Goal: Information Seeking & Learning: Learn about a topic

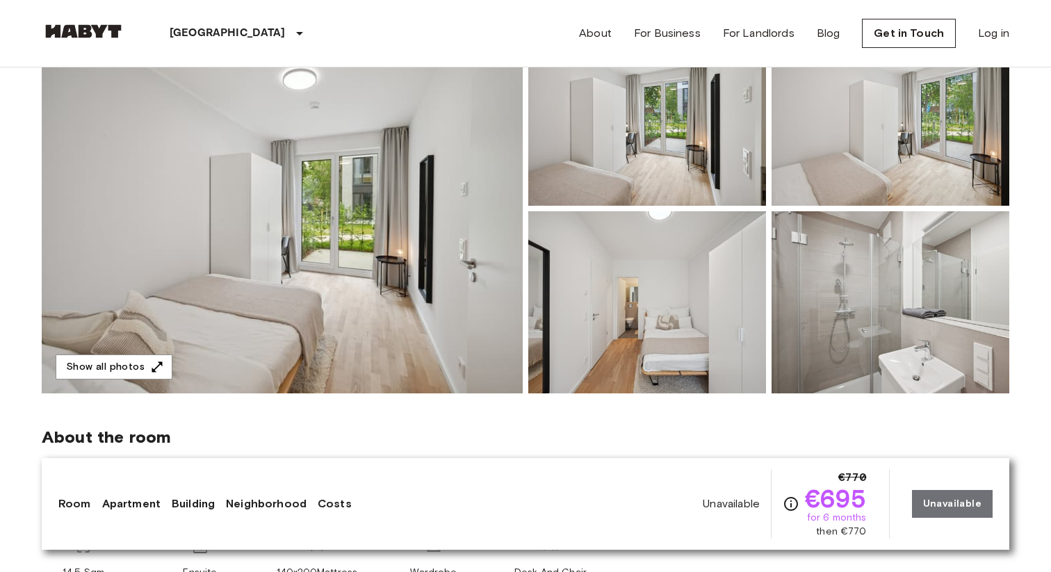
scroll to position [157, 0]
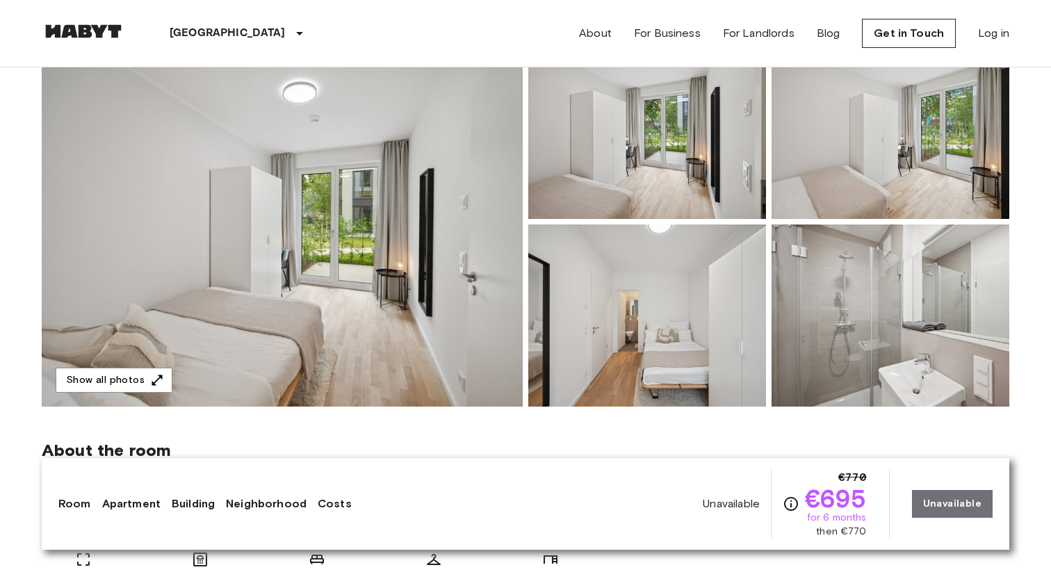
click at [318, 286] on img at bounding box center [282, 222] width 481 height 370
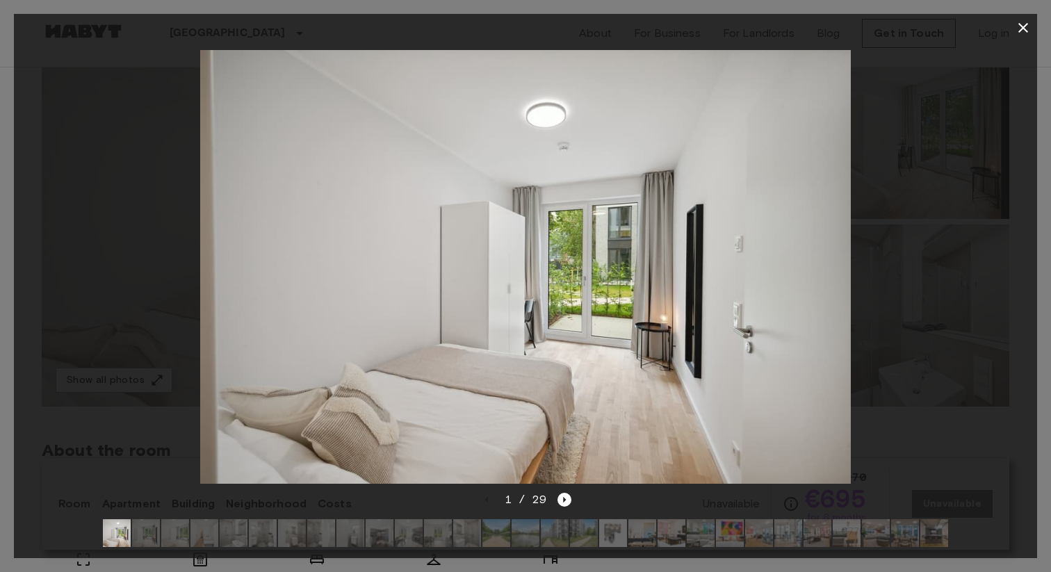
click at [806, 281] on img at bounding box center [525, 267] width 651 height 434
click at [559, 503] on icon "Next image" at bounding box center [564, 500] width 14 height 14
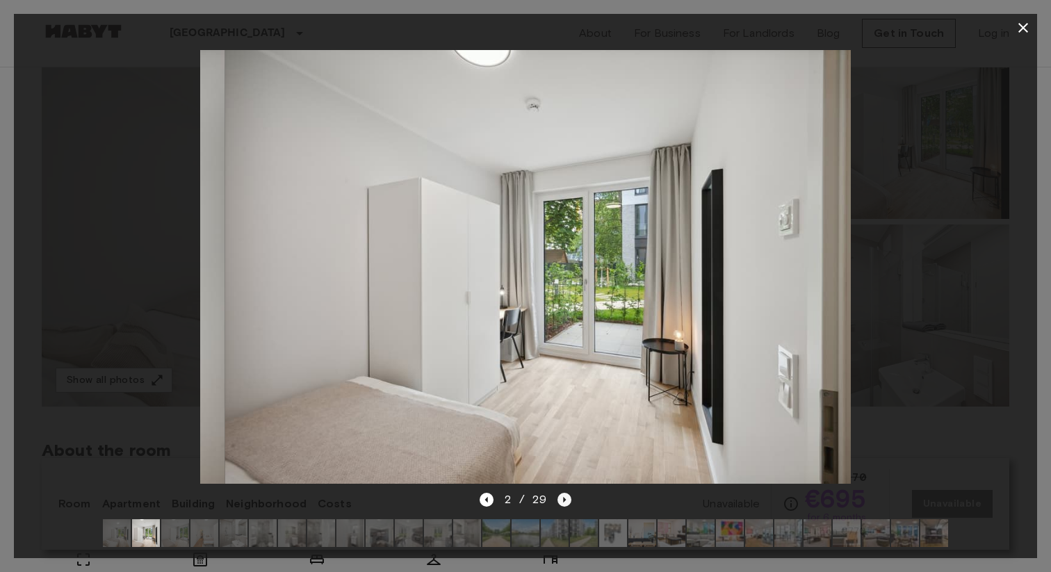
click at [559, 503] on icon "Next image" at bounding box center [564, 500] width 14 height 14
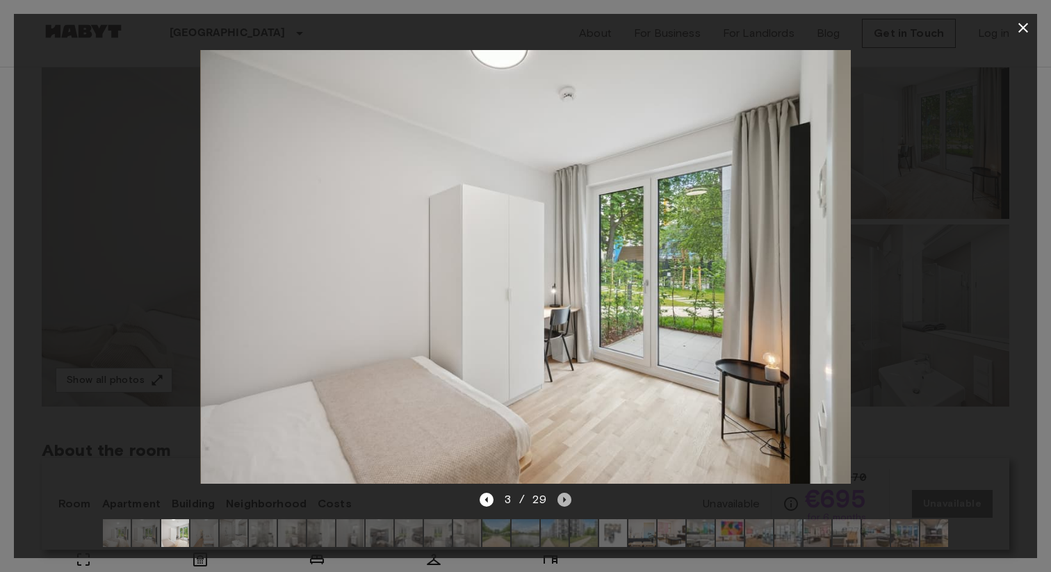
click at [559, 503] on icon "Next image" at bounding box center [564, 500] width 14 height 14
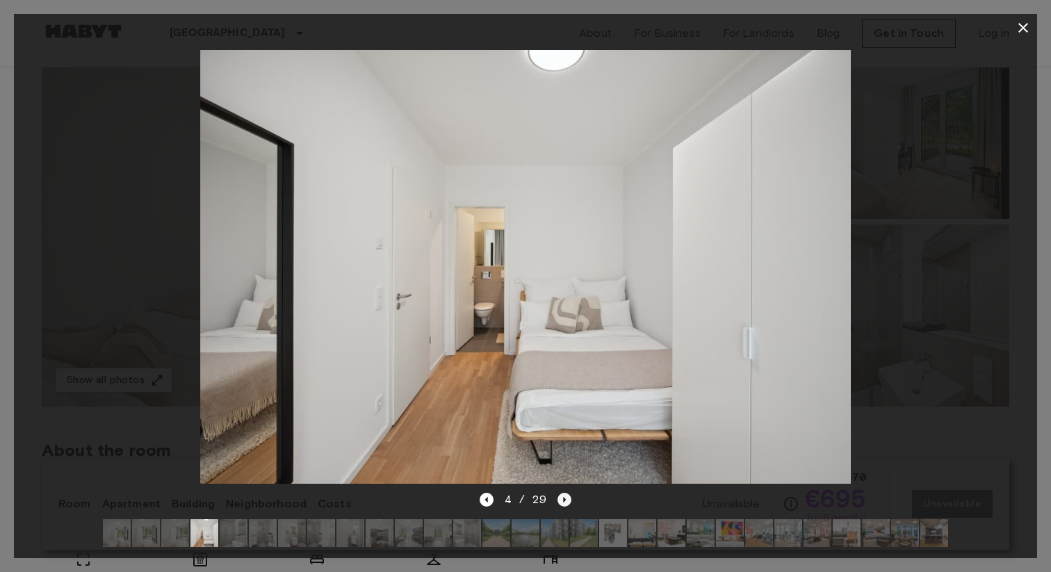
click at [559, 503] on icon "Next image" at bounding box center [564, 500] width 14 height 14
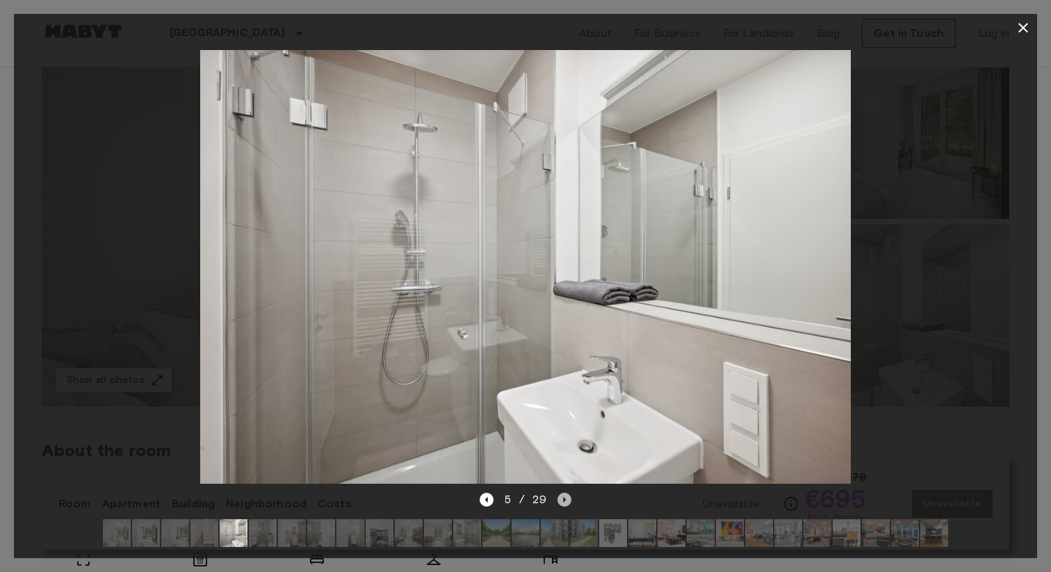
click at [559, 503] on icon "Next image" at bounding box center [564, 500] width 14 height 14
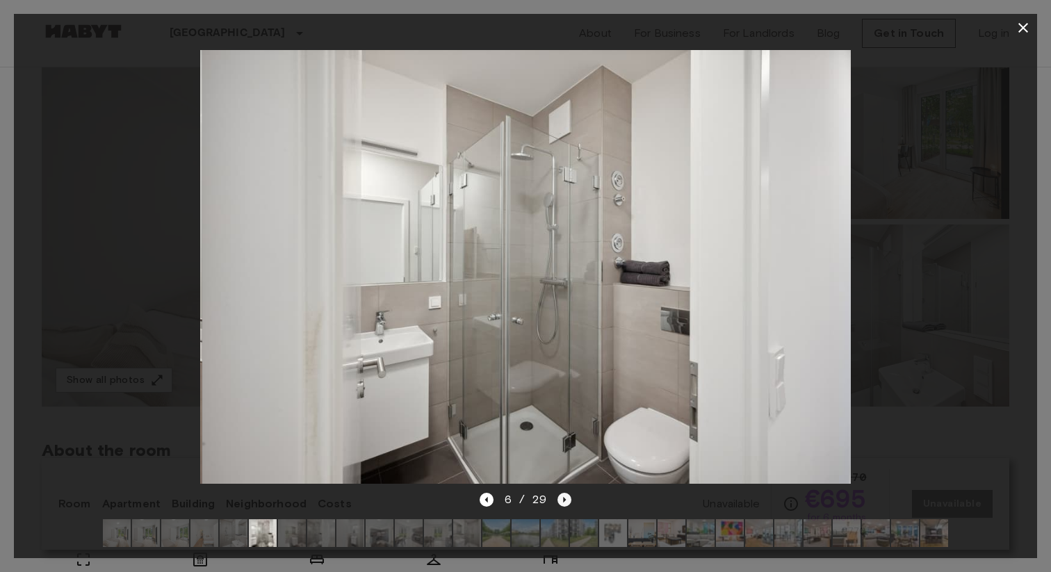
click at [559, 503] on icon "Next image" at bounding box center [564, 500] width 14 height 14
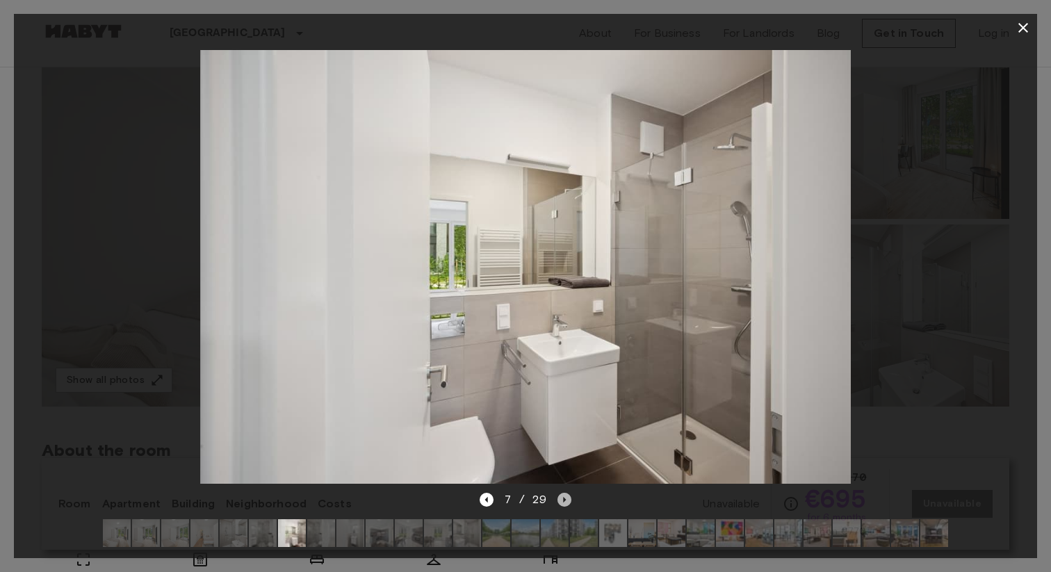
click at [559, 503] on icon "Next image" at bounding box center [564, 500] width 14 height 14
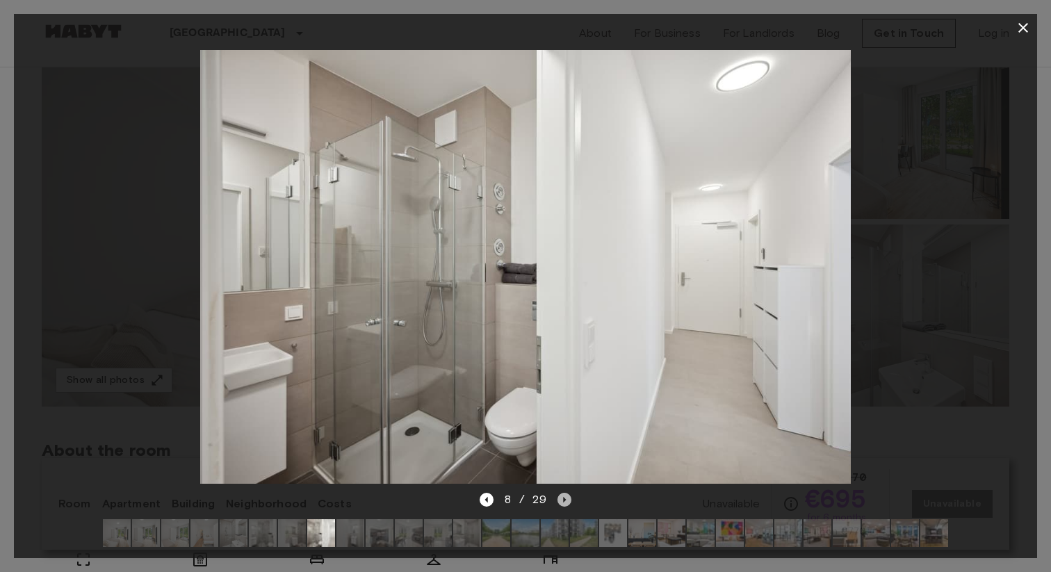
click at [559, 503] on icon "Next image" at bounding box center [564, 500] width 14 height 14
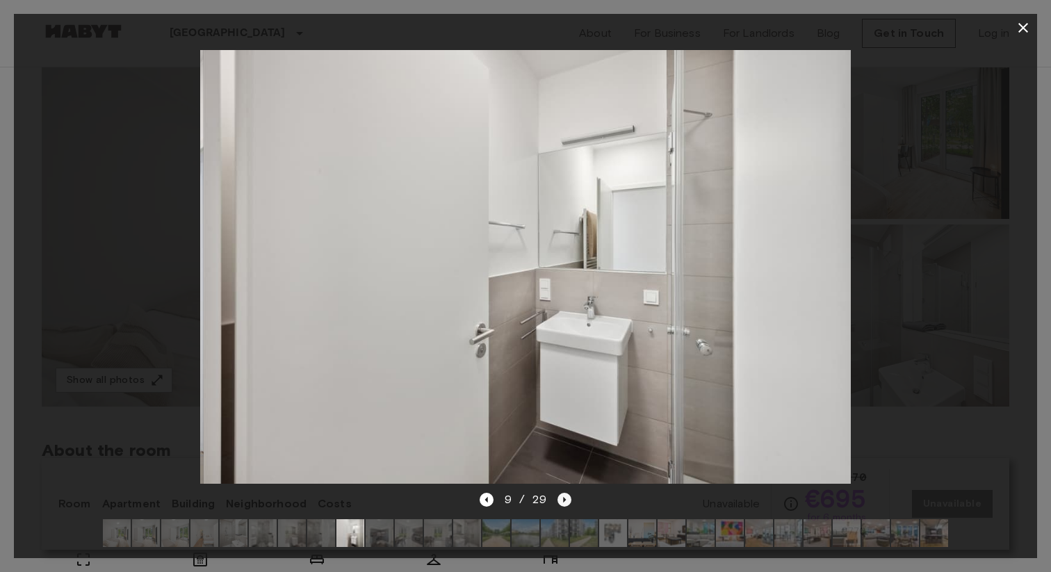
click at [559, 503] on icon "Next image" at bounding box center [564, 500] width 14 height 14
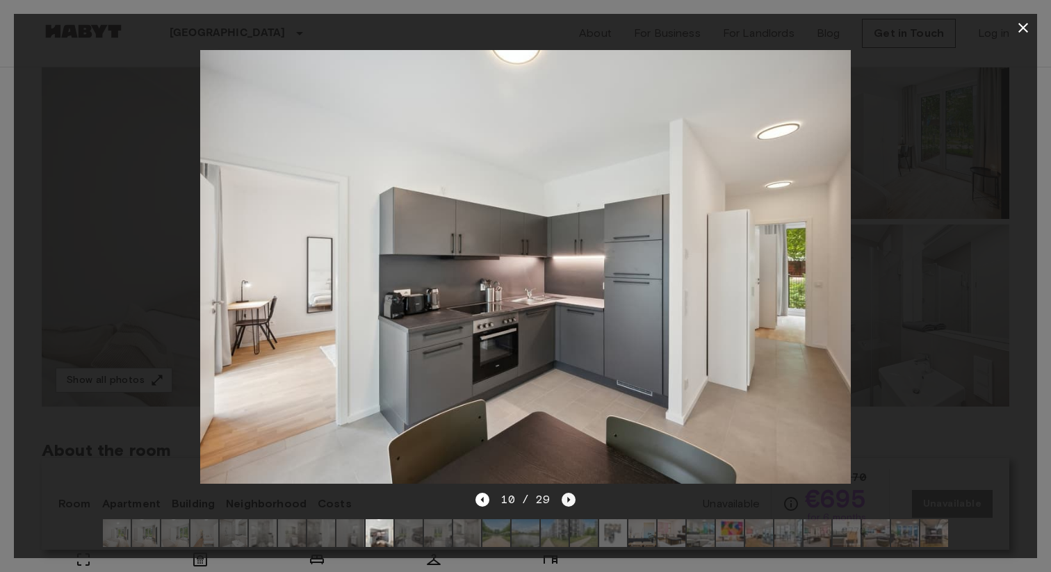
click at [566, 502] on icon "Next image" at bounding box center [569, 500] width 14 height 14
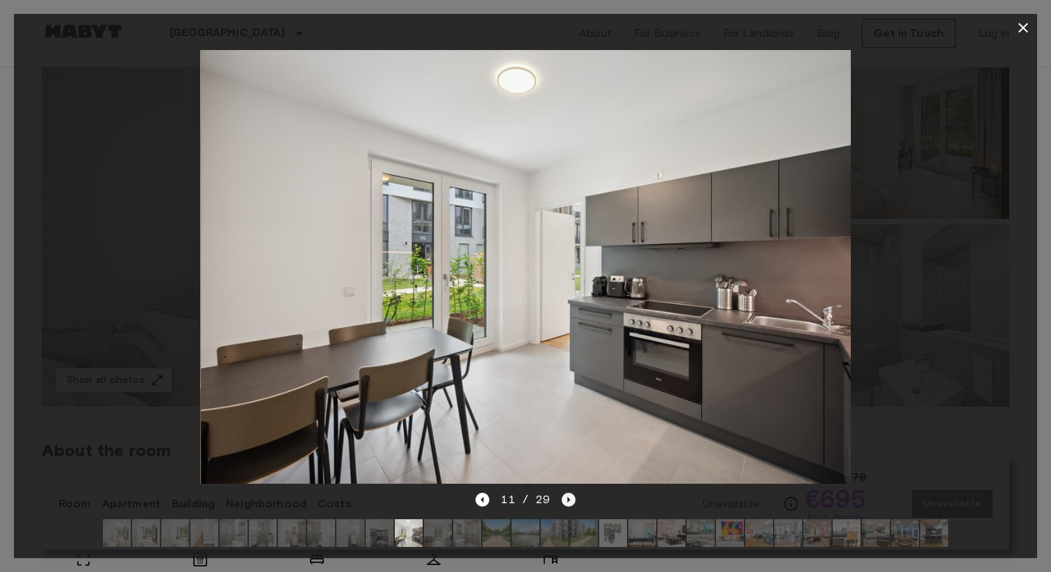
click at [566, 502] on icon "Next image" at bounding box center [569, 500] width 14 height 14
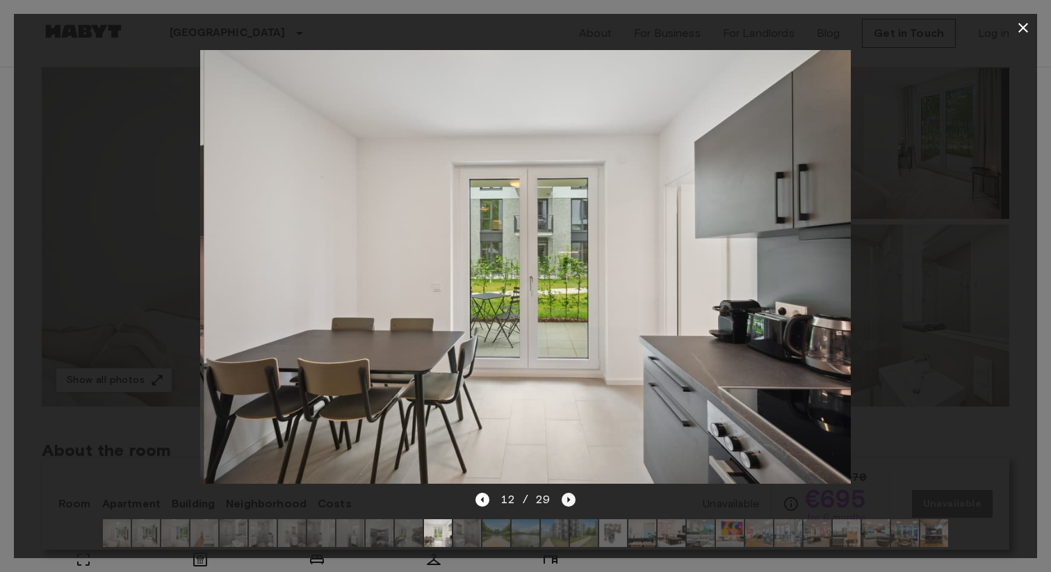
click at [566, 502] on icon "Next image" at bounding box center [569, 500] width 14 height 14
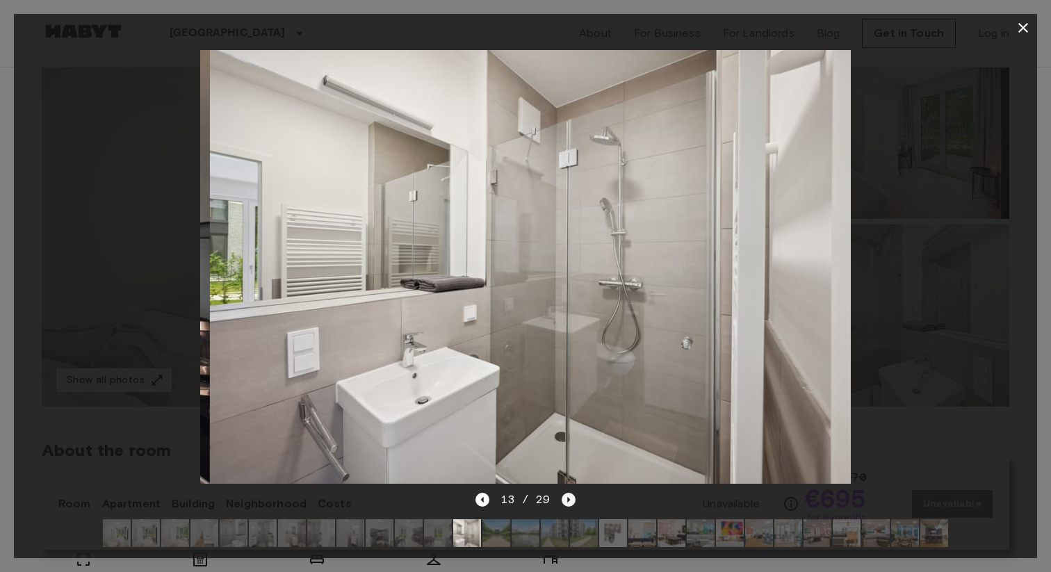
click at [566, 502] on icon "Next image" at bounding box center [569, 500] width 14 height 14
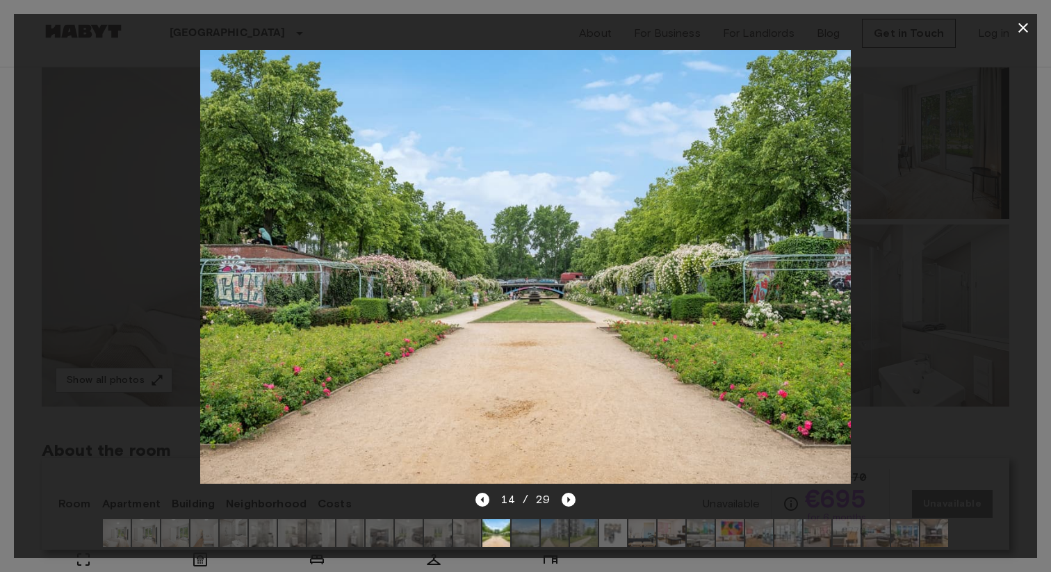
click at [1029, 26] on icon "button" at bounding box center [1023, 27] width 17 height 17
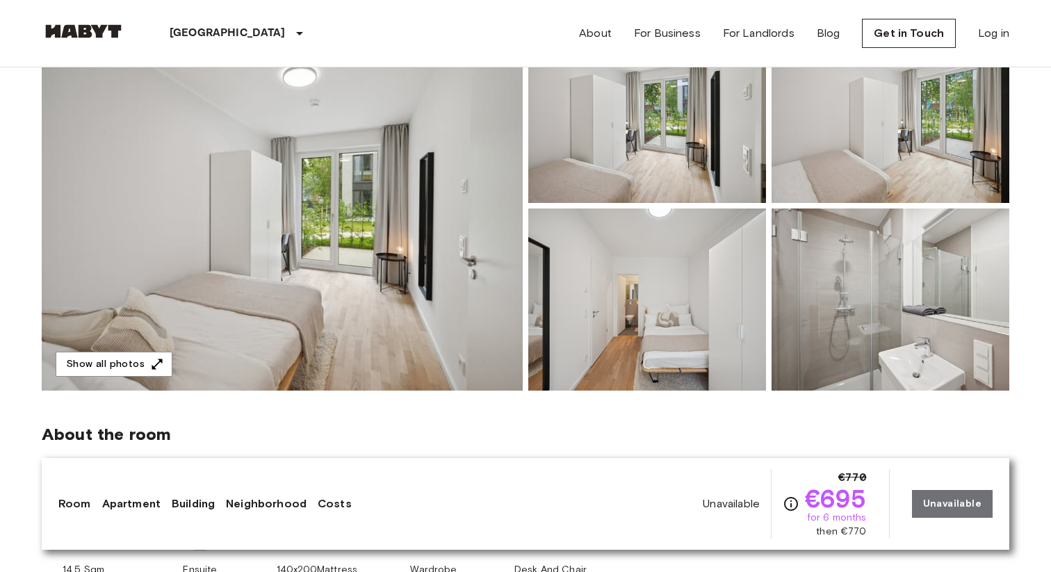
scroll to position [183, 0]
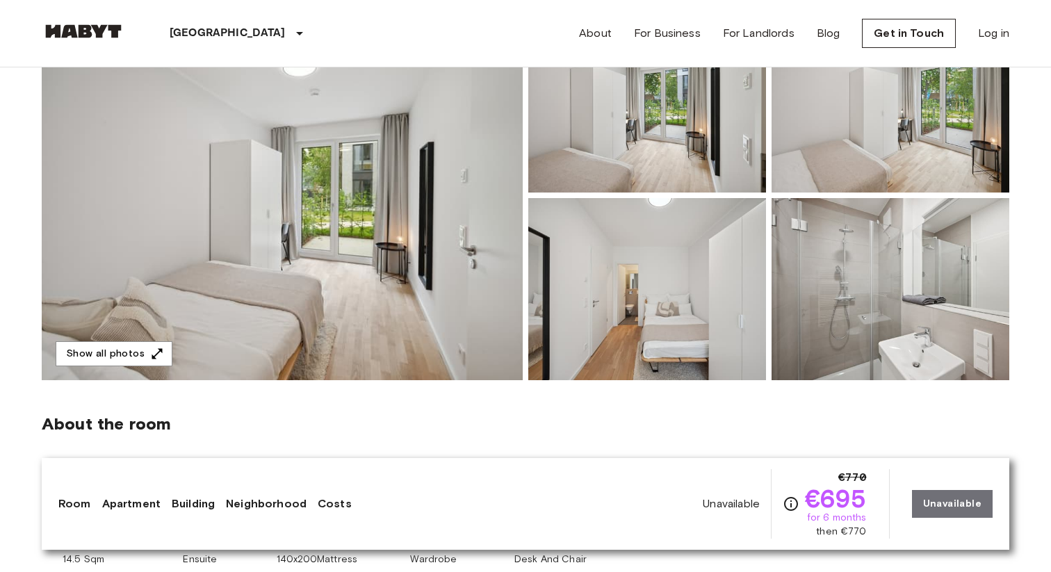
click at [418, 216] on img at bounding box center [282, 195] width 481 height 370
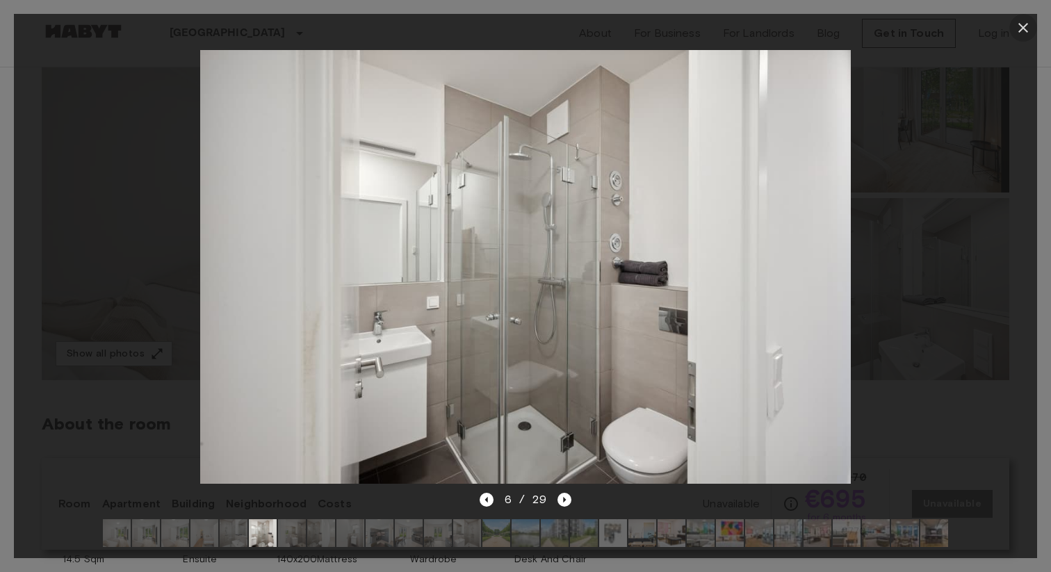
click at [1022, 31] on icon "button" at bounding box center [1023, 27] width 17 height 17
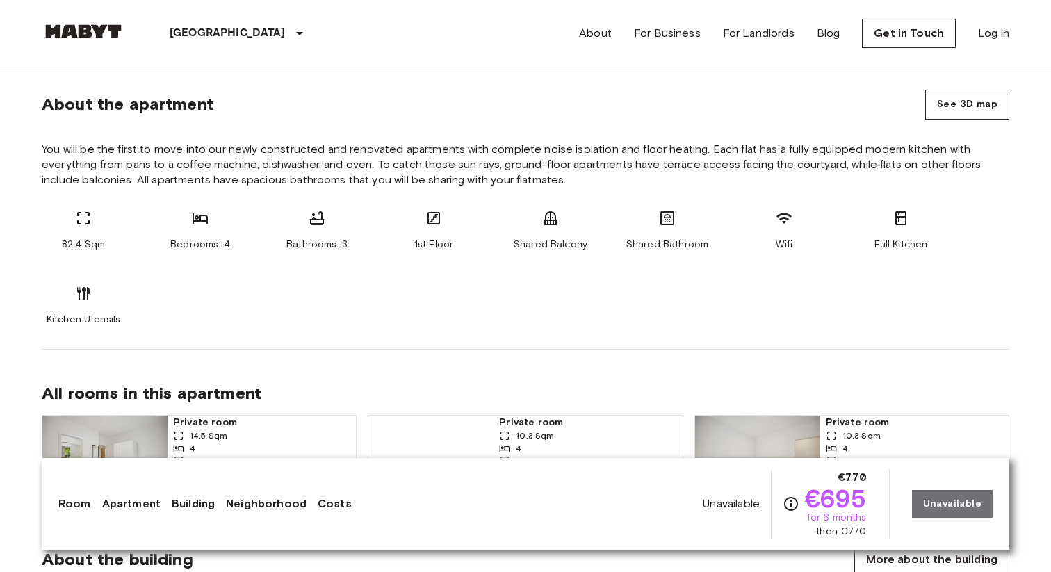
scroll to position [718, 0]
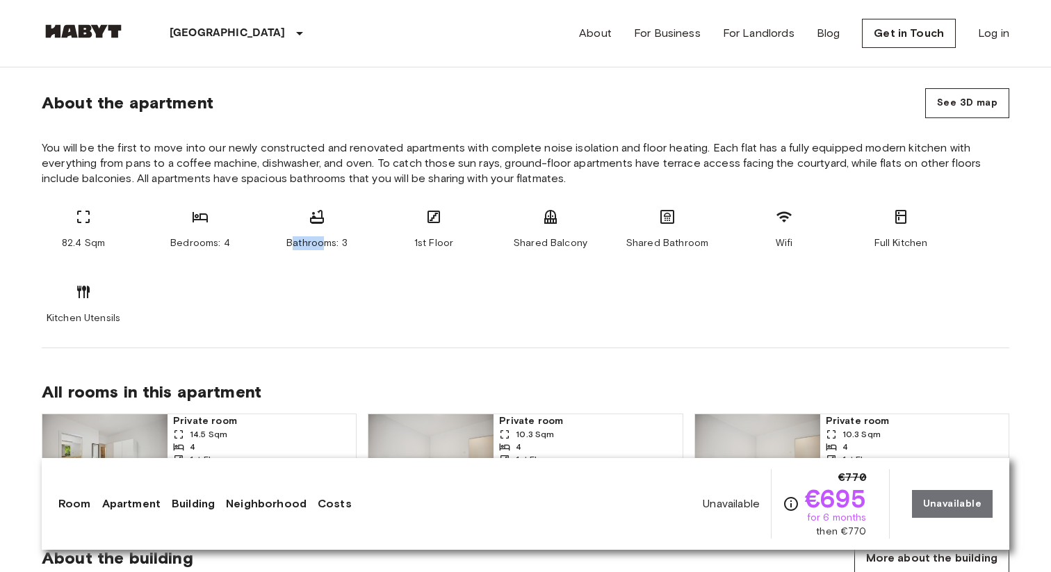
drag, startPoint x: 291, startPoint y: 241, endPoint x: 325, endPoint y: 241, distance: 34.1
click at [325, 241] on span "Bathrooms: 3" at bounding box center [316, 243] width 61 height 14
click at [326, 224] on div "Bathrooms: 3" at bounding box center [316, 230] width 83 height 42
click at [179, 221] on div "Bedrooms: 4" at bounding box center [199, 230] width 83 height 42
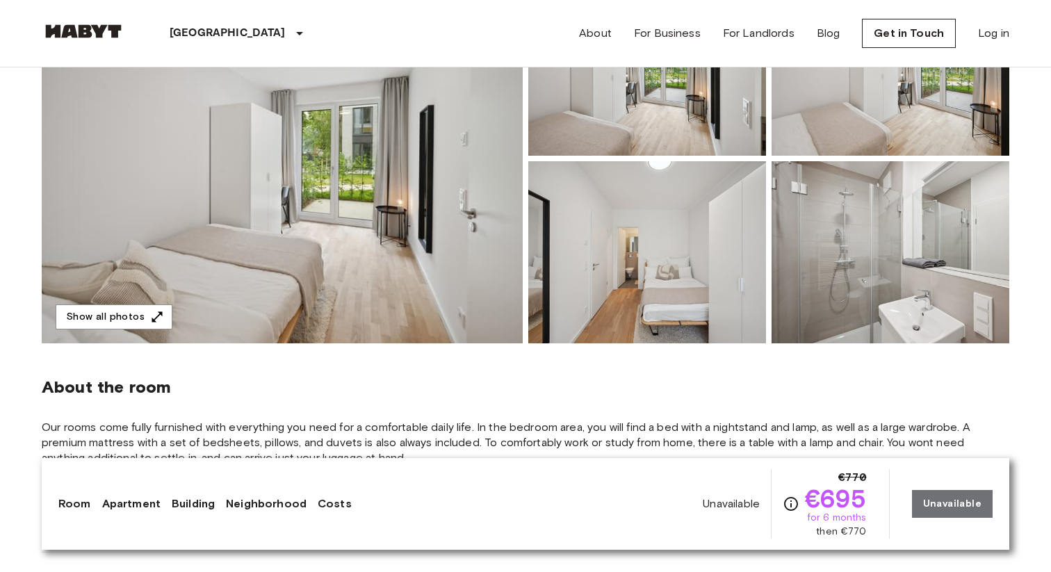
scroll to position [0, 0]
